Goal: Information Seeking & Learning: Understand process/instructions

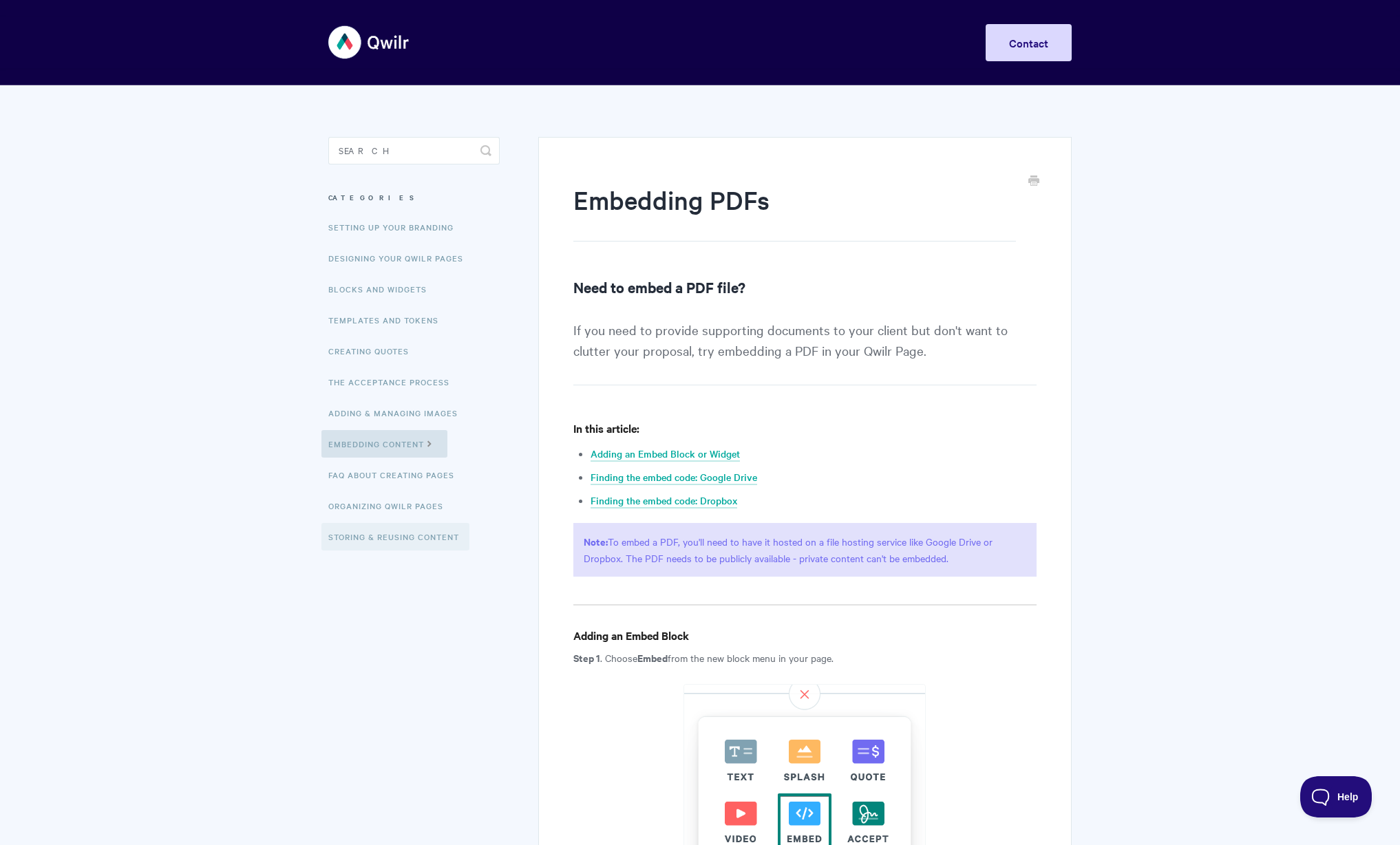
click at [440, 537] on link "Storing & Reusing Content" at bounding box center [395, 537] width 148 height 28
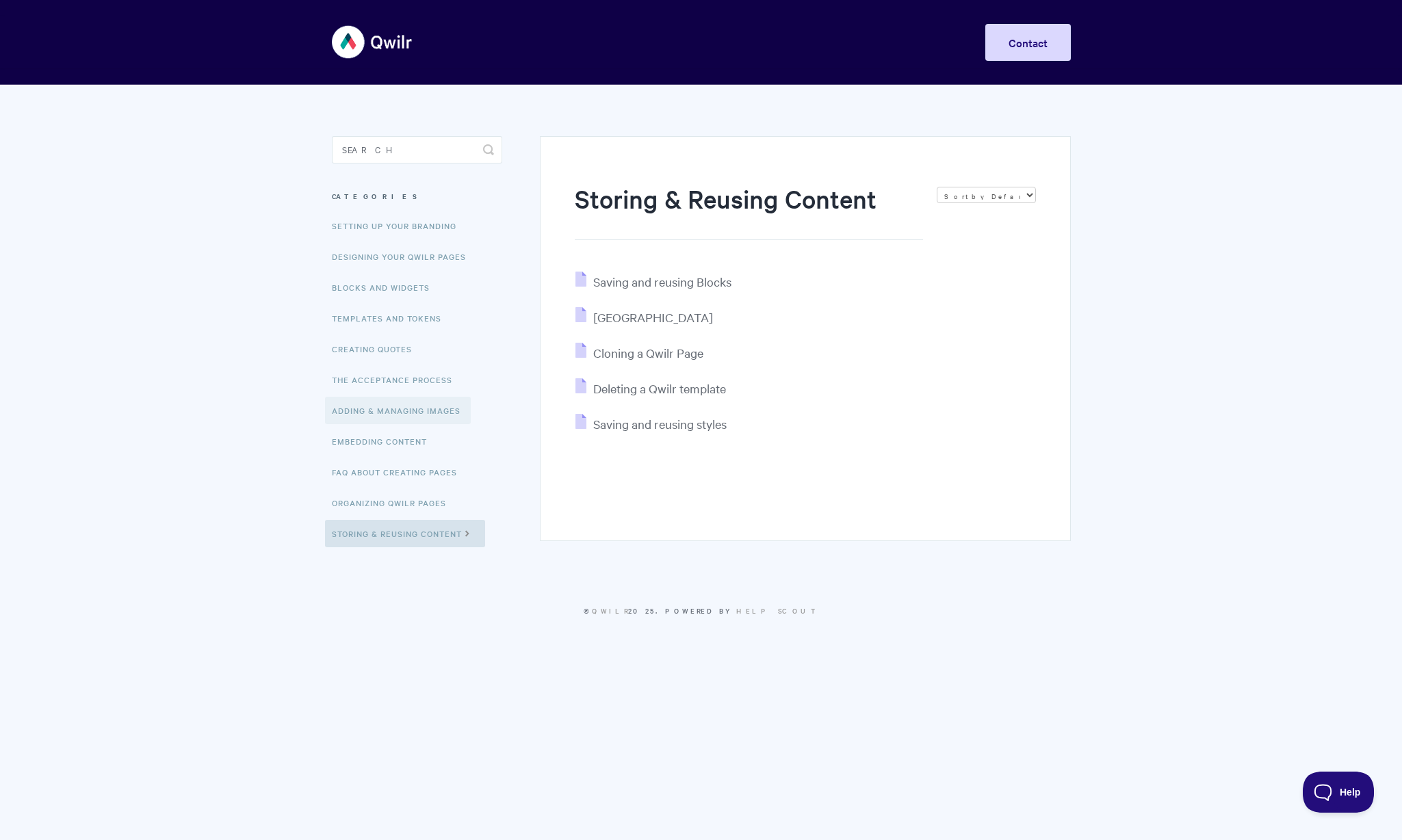
click at [348, 404] on link "Adding & Managing Images" at bounding box center [398, 411] width 146 height 28
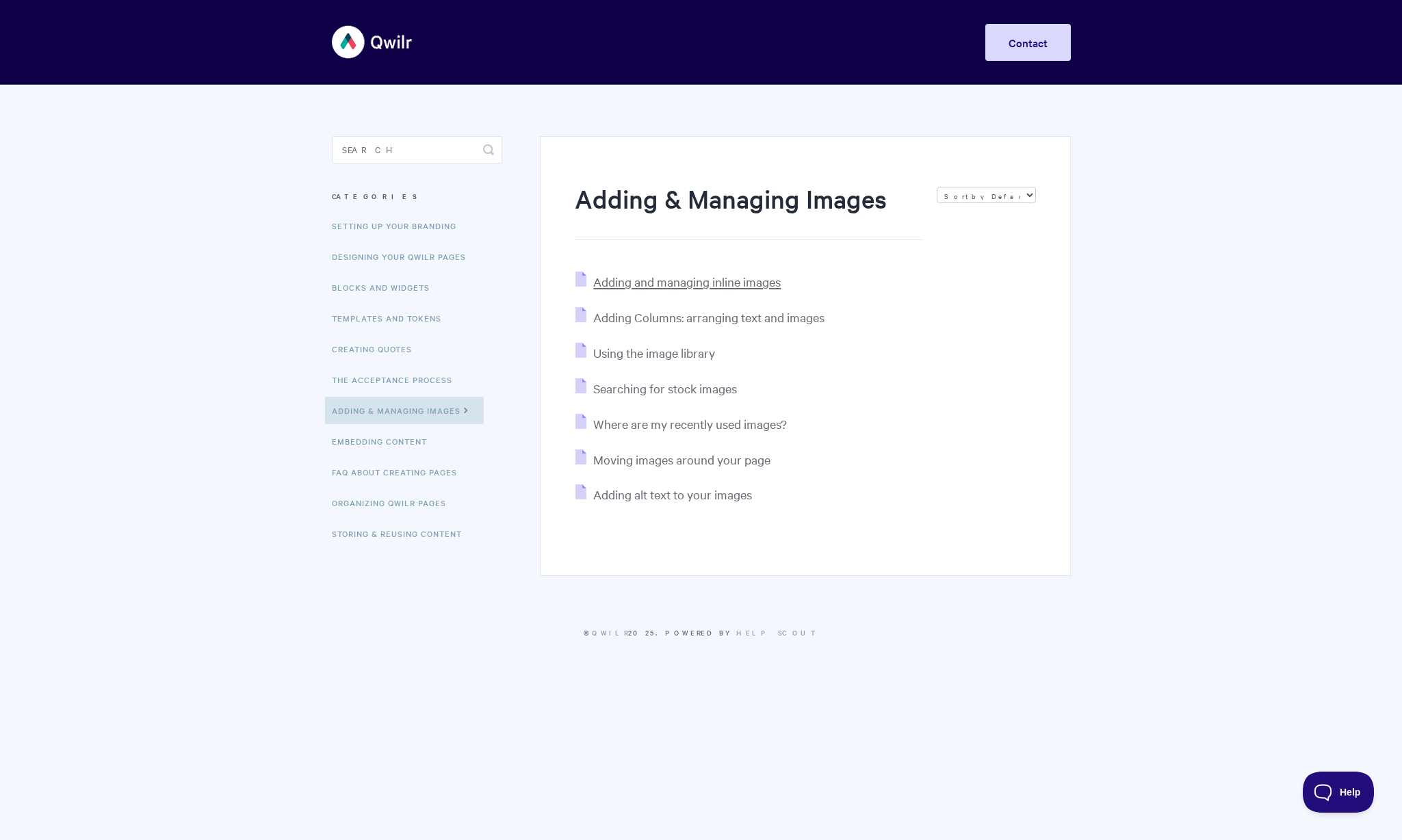
click at [622, 279] on span "Adding and managing inline images" at bounding box center [687, 281] width 187 height 16
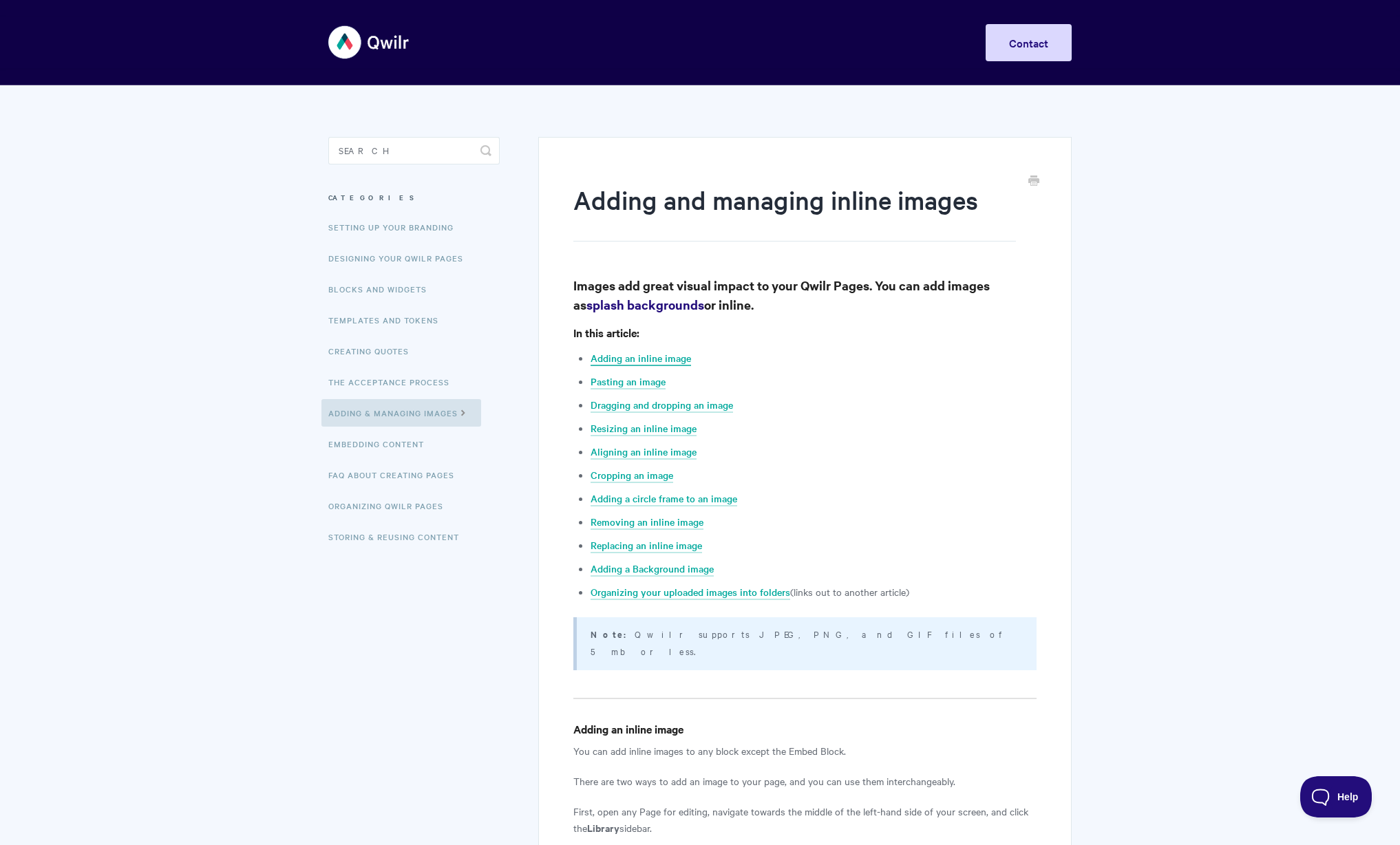
click at [663, 364] on link "Adding an inline image" at bounding box center [641, 358] width 101 height 15
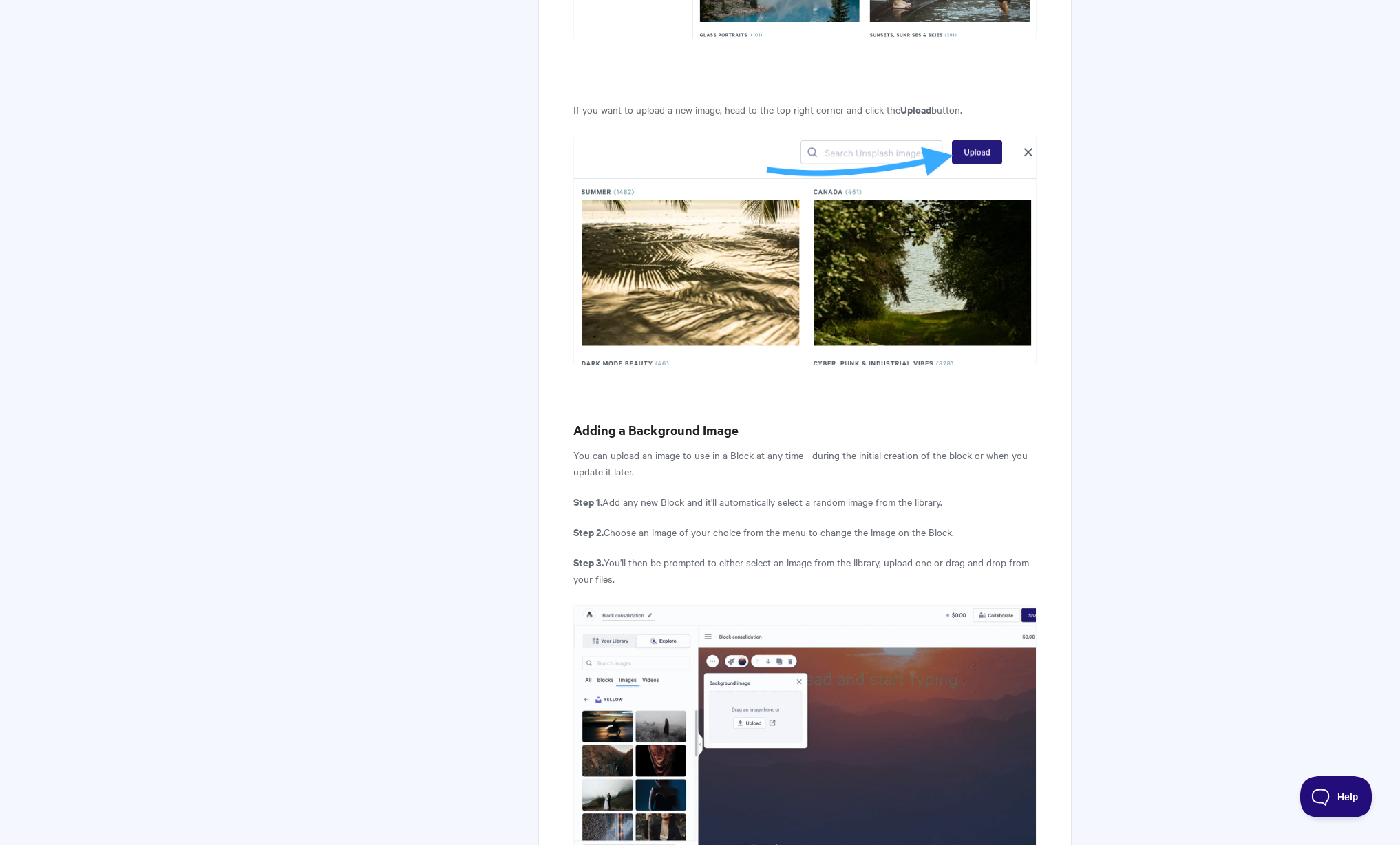
scroll to position [8492, 0]
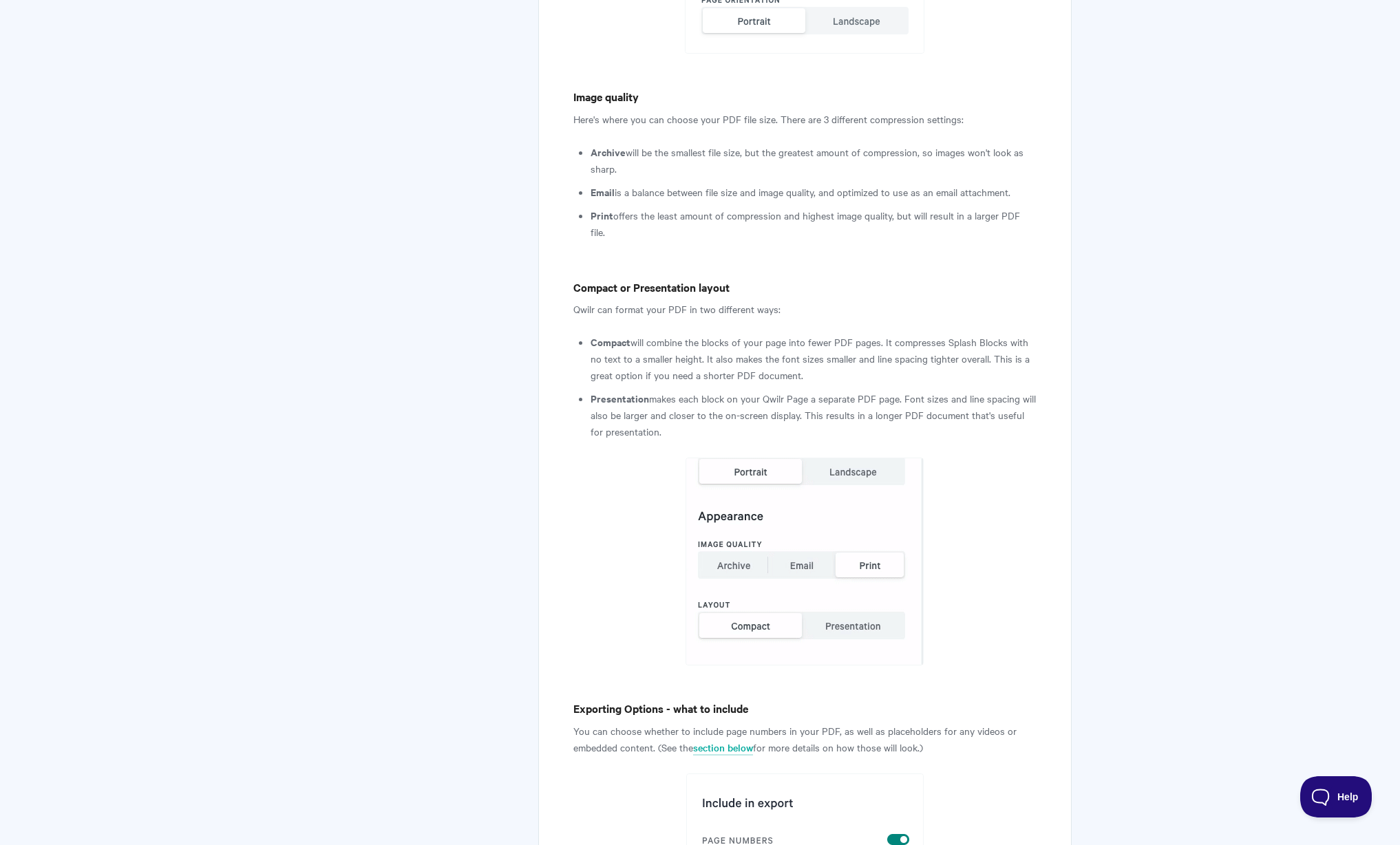
scroll to position [1885, 0]
